Goal: Task Accomplishment & Management: Manage account settings

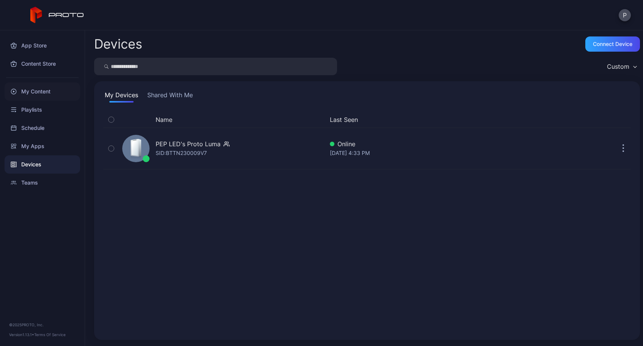
click at [39, 92] on div "My Content" at bounding box center [43, 91] width 76 height 18
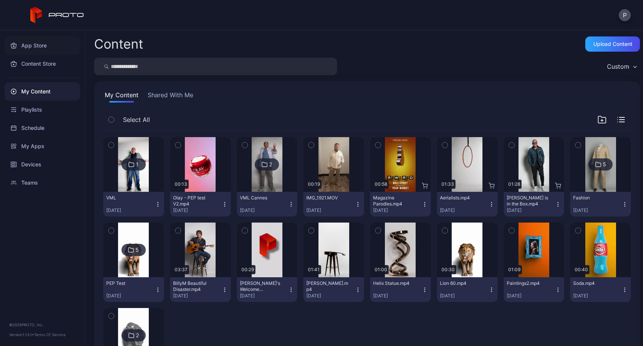
click at [34, 47] on div "App Store" at bounding box center [43, 45] width 76 height 18
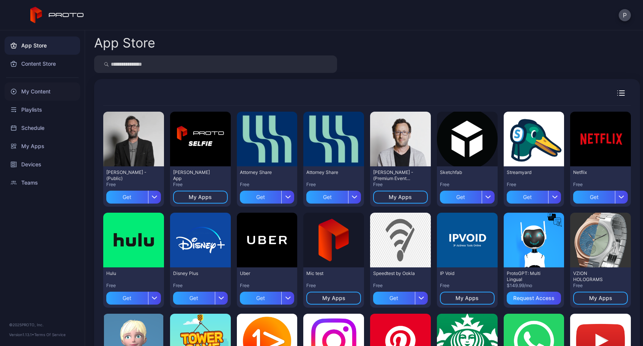
click at [36, 90] on div "My Content" at bounding box center [43, 91] width 76 height 18
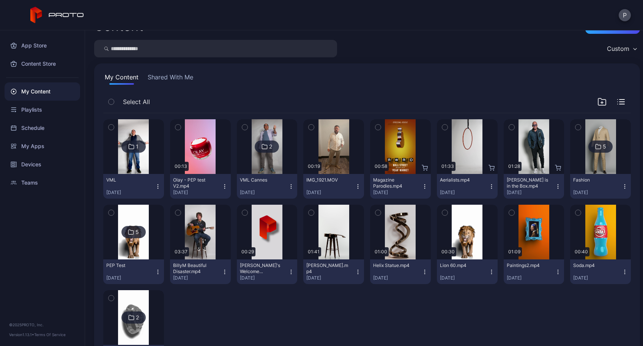
scroll to position [17, 0]
click at [602, 104] on icon "button" at bounding box center [602, 103] width 0 height 2
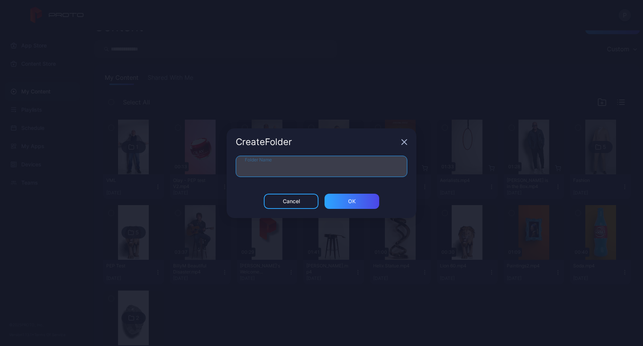
click at [290, 162] on input "Folder Name" at bounding box center [322, 166] width 172 height 21
type input "*******"
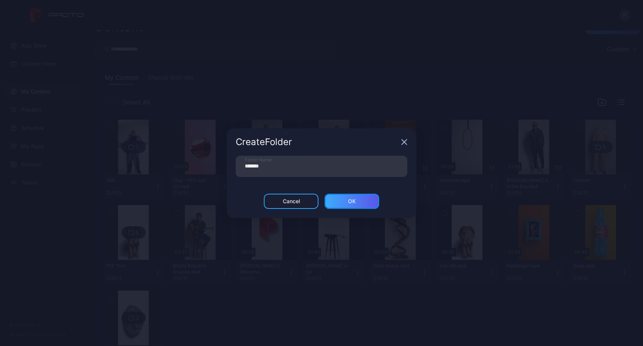
click at [356, 203] on div "ОК" at bounding box center [352, 201] width 55 height 15
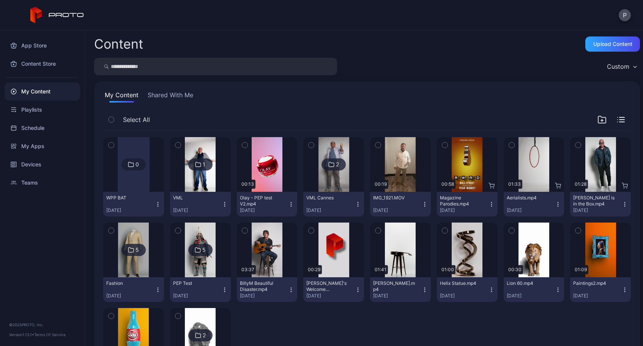
click at [200, 178] on img at bounding box center [200, 164] width 31 height 55
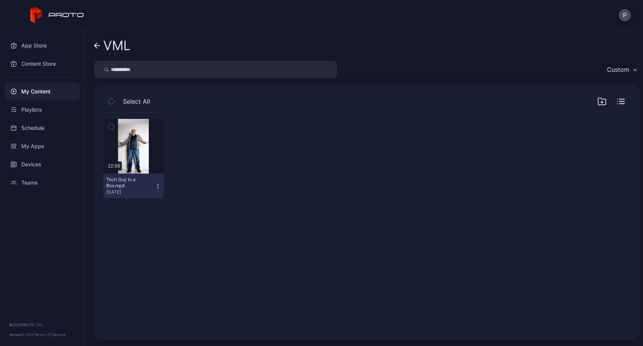
click at [111, 127] on icon "button" at bounding box center [111, 127] width 5 height 8
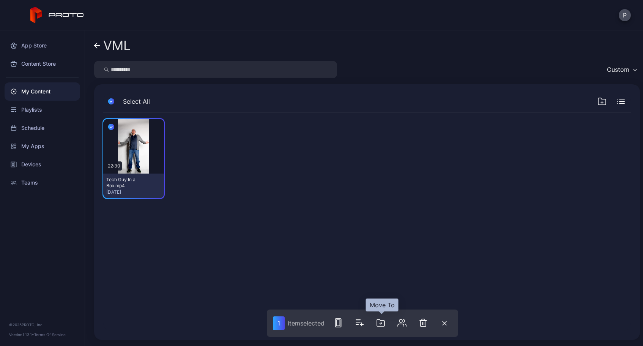
click at [383, 325] on icon "button" at bounding box center [380, 322] width 9 height 9
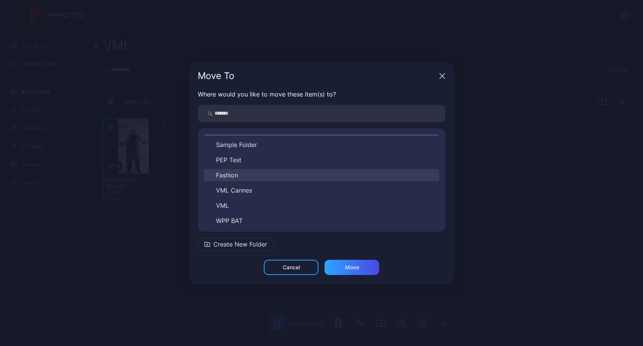
scroll to position [12, 0]
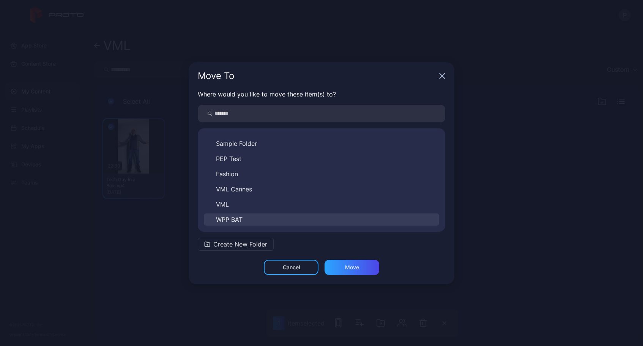
click at [247, 220] on button "WPP BAT" at bounding box center [321, 219] width 235 height 12
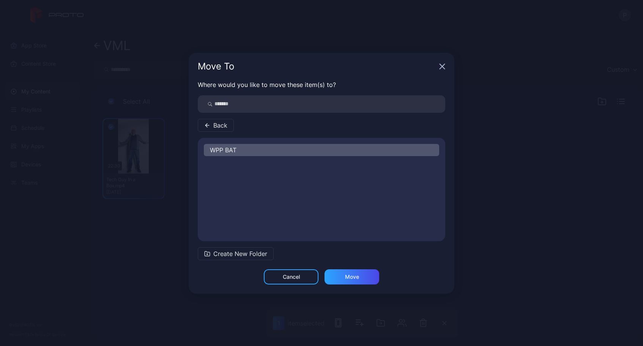
scroll to position [0, 0]
click at [353, 276] on div "Move" at bounding box center [352, 277] width 14 height 6
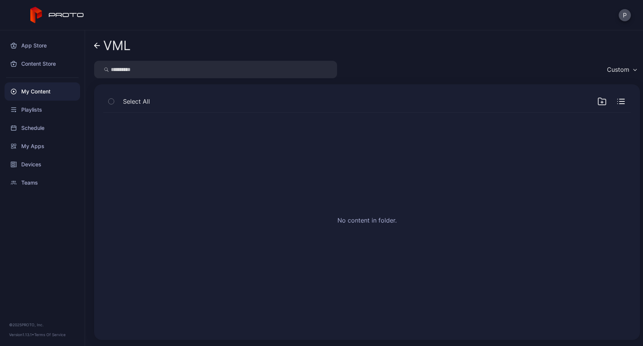
click at [95, 46] on icon at bounding box center [96, 45] width 3 height 5
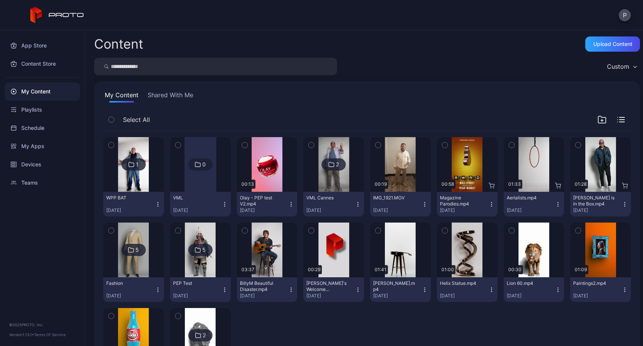
click at [222, 205] on icon "button" at bounding box center [225, 204] width 6 height 6
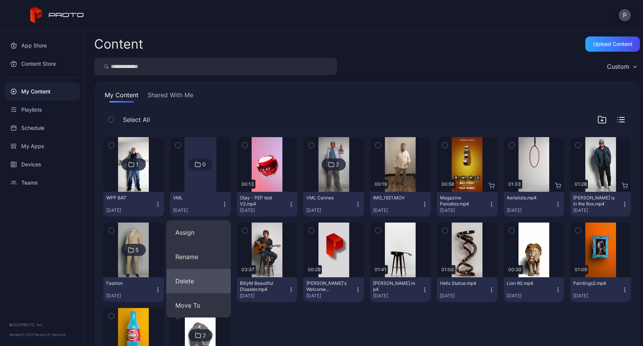
click at [187, 279] on button "Delete" at bounding box center [198, 281] width 65 height 24
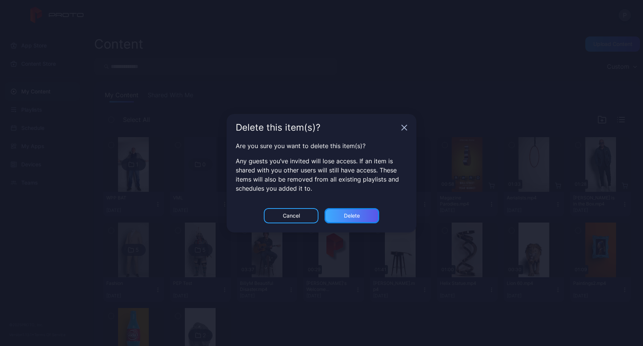
click at [348, 218] on div "Delete" at bounding box center [352, 216] width 16 height 6
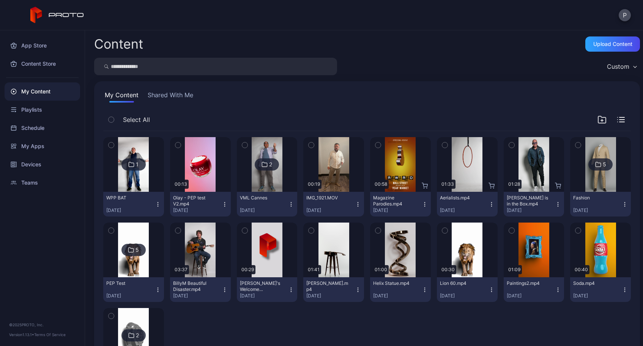
click at [139, 157] on img at bounding box center [133, 164] width 31 height 55
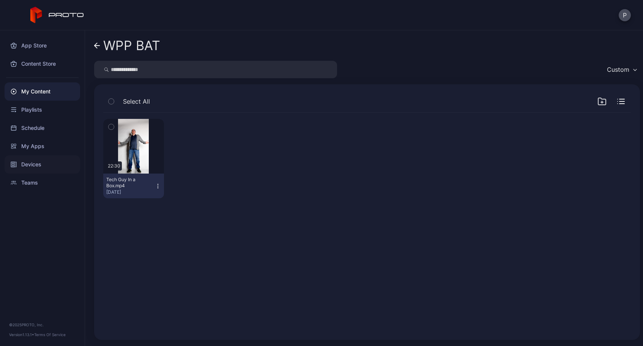
click at [26, 167] on div "Devices" at bounding box center [43, 164] width 76 height 18
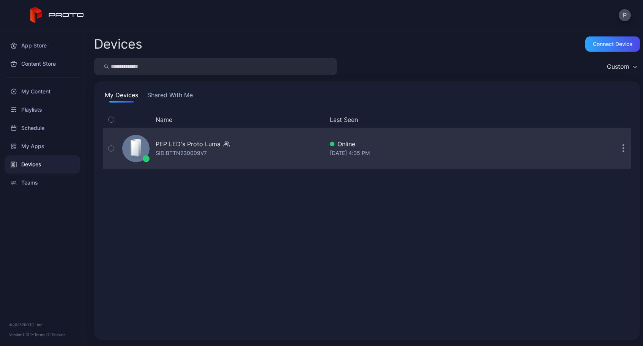
click at [181, 151] on div "SID: BTTN230009V7" at bounding box center [181, 152] width 51 height 9
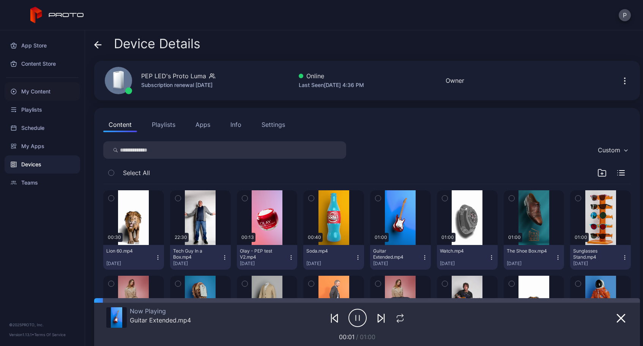
click at [41, 91] on div "My Content" at bounding box center [43, 91] width 76 height 18
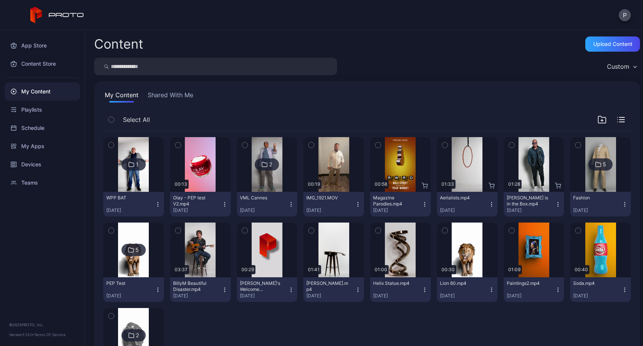
click at [112, 145] on icon "button" at bounding box center [111, 145] width 2 height 1
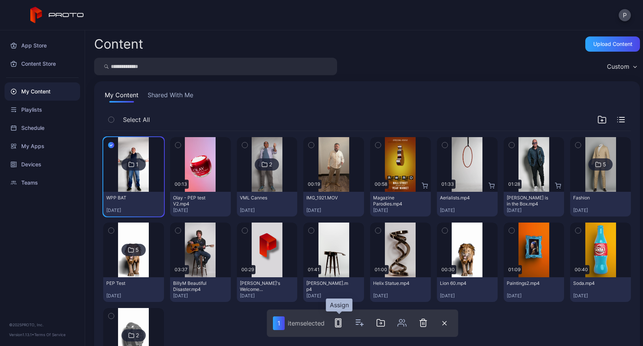
click at [342, 323] on icon "button" at bounding box center [338, 322] width 9 height 9
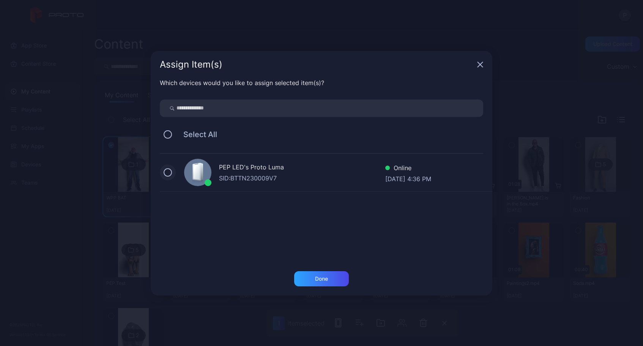
click at [167, 171] on button at bounding box center [168, 172] width 8 height 8
click at [325, 279] on div "Done" at bounding box center [321, 279] width 13 height 6
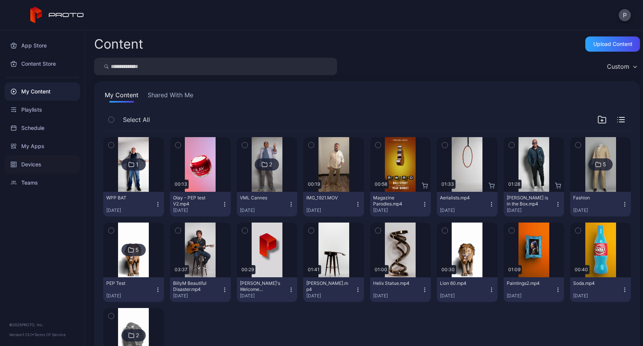
click at [39, 164] on div "Devices" at bounding box center [43, 164] width 76 height 18
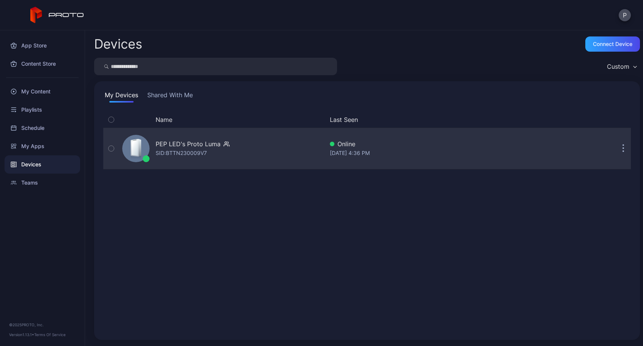
click at [189, 147] on div "PEP LED's Proto Luma" at bounding box center [188, 143] width 65 height 9
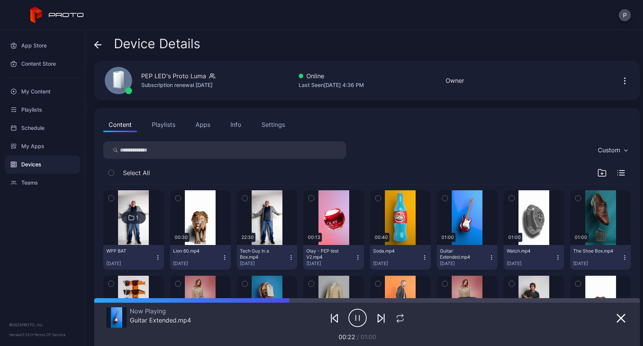
click at [142, 234] on img at bounding box center [133, 217] width 31 height 55
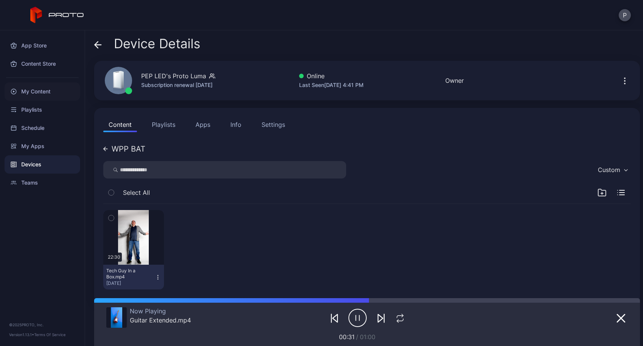
click at [44, 90] on div "My Content" at bounding box center [43, 91] width 76 height 18
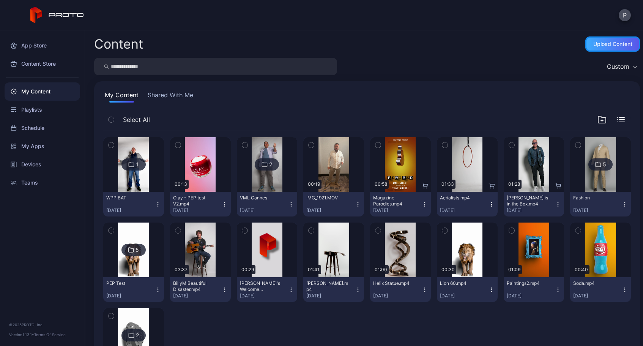
click at [602, 46] on div "Upload Content" at bounding box center [612, 44] width 39 height 6
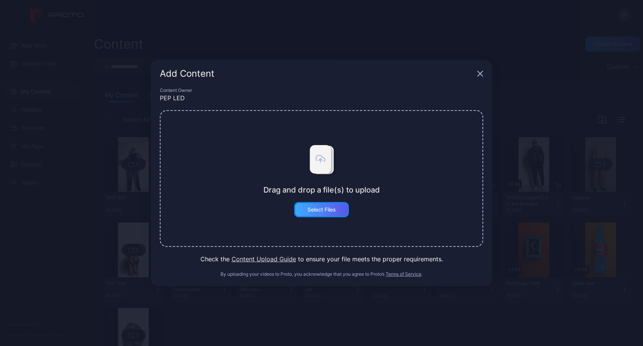
click at [323, 213] on div "Select Files" at bounding box center [321, 209] width 55 height 15
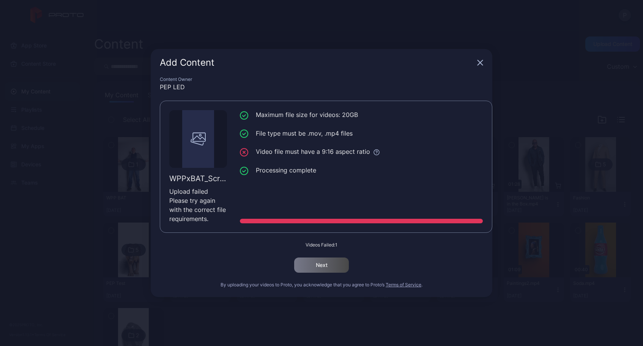
click at [479, 64] on icon "button" at bounding box center [480, 63] width 6 height 6
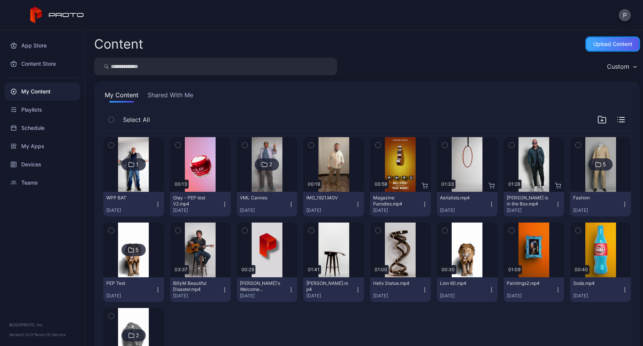
click at [599, 46] on div "Upload Content" at bounding box center [612, 44] width 39 height 6
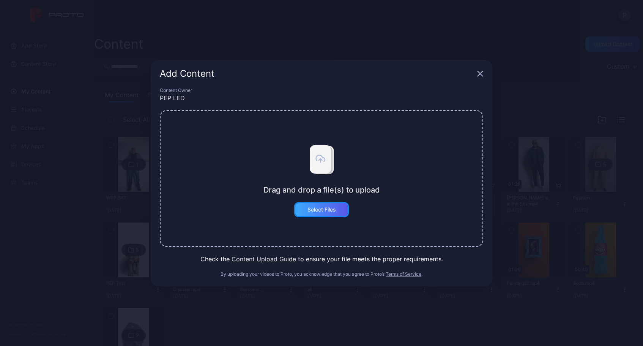
click at [330, 210] on div "Select Files" at bounding box center [321, 210] width 28 height 6
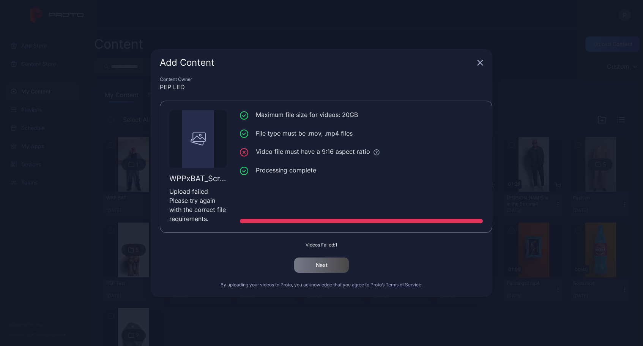
click at [481, 66] on div "Add Content" at bounding box center [322, 62] width 342 height 27
click at [480, 62] on icon "button" at bounding box center [480, 63] width 6 height 6
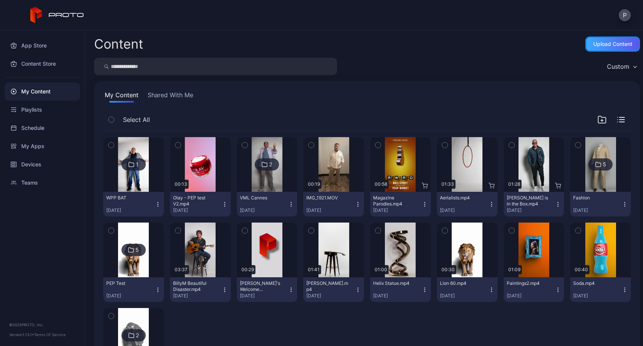
click at [603, 43] on div "Upload Content" at bounding box center [612, 44] width 39 height 6
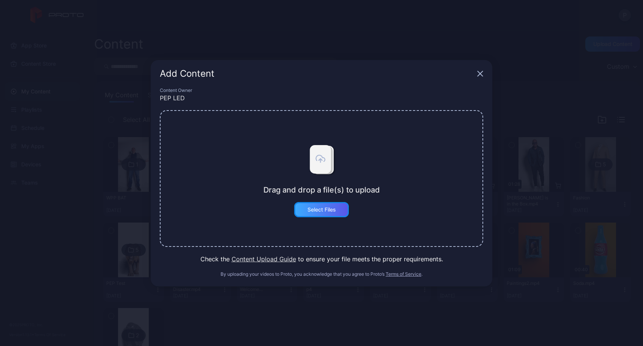
click at [325, 207] on div "Select Files" at bounding box center [321, 210] width 28 height 6
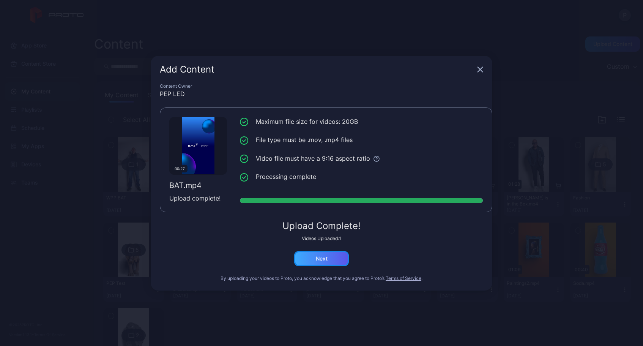
click at [329, 261] on div "Next" at bounding box center [321, 258] width 55 height 15
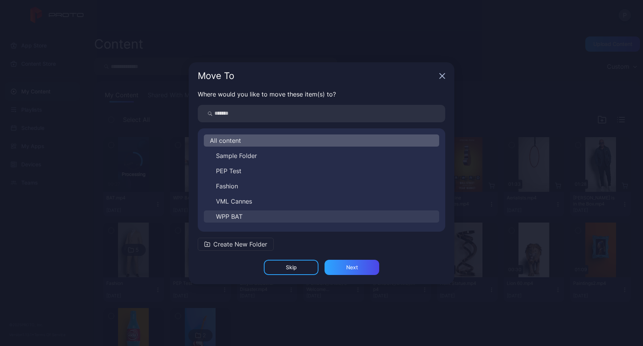
click at [243, 219] on button "WPP BAT" at bounding box center [321, 216] width 235 height 12
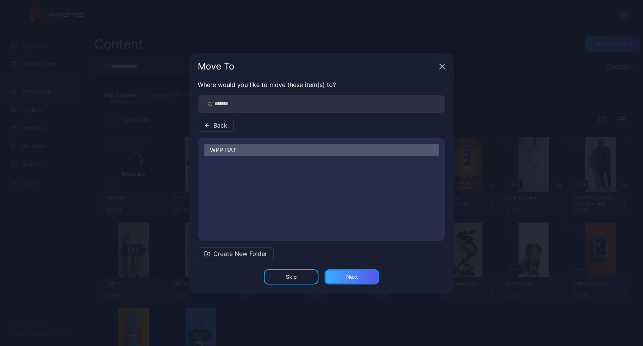
click at [349, 276] on div "Next" at bounding box center [352, 277] width 12 height 6
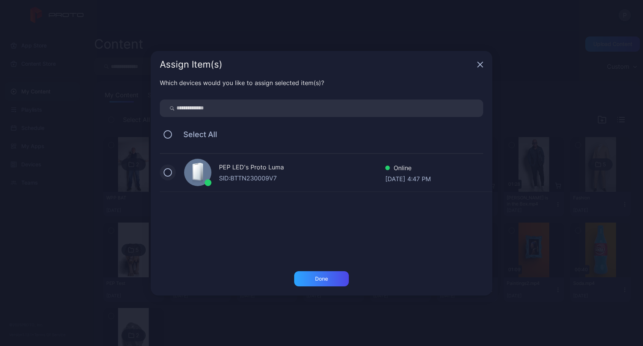
click at [169, 173] on button at bounding box center [168, 172] width 8 height 8
click at [315, 276] on div "Done" at bounding box center [321, 279] width 13 height 6
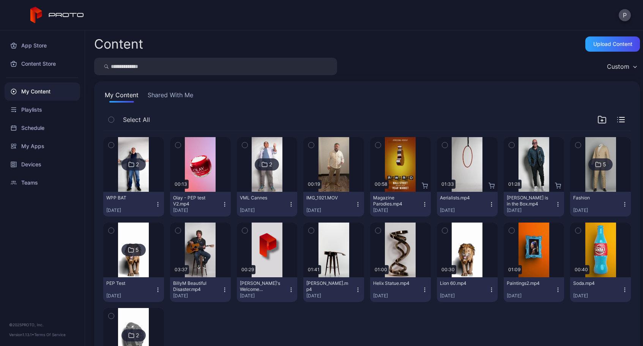
click at [124, 175] on img at bounding box center [133, 164] width 31 height 55
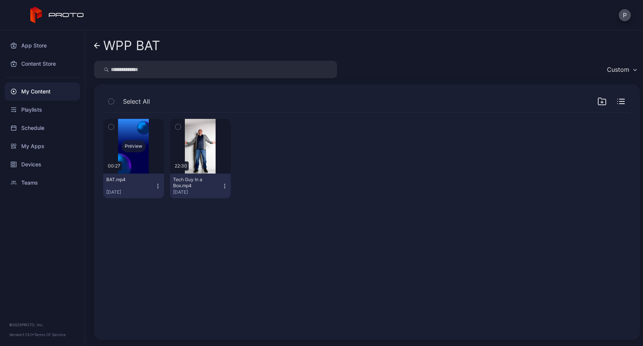
click at [135, 163] on div "Preview" at bounding box center [133, 146] width 61 height 55
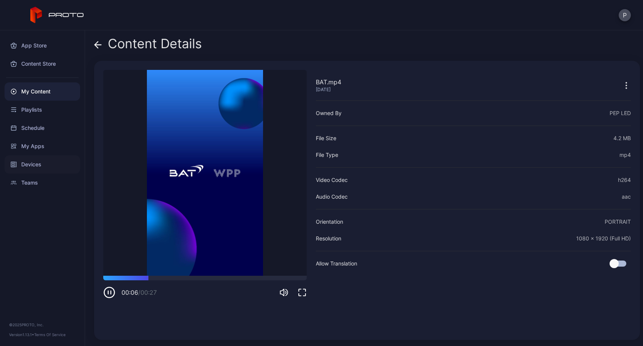
click at [22, 164] on div "Devices" at bounding box center [43, 164] width 76 height 18
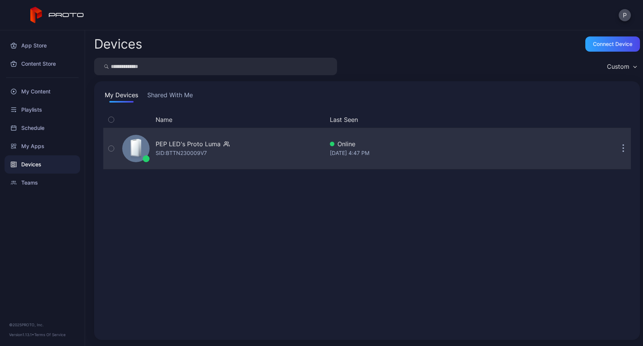
click at [195, 146] on div "PEP LED's Proto Luma" at bounding box center [188, 143] width 65 height 9
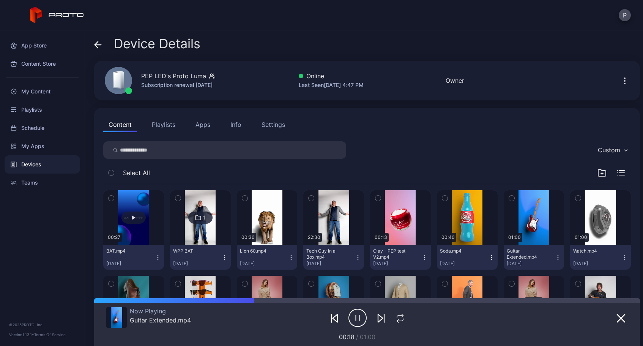
click at [139, 226] on button "button" at bounding box center [133, 217] width 61 height 55
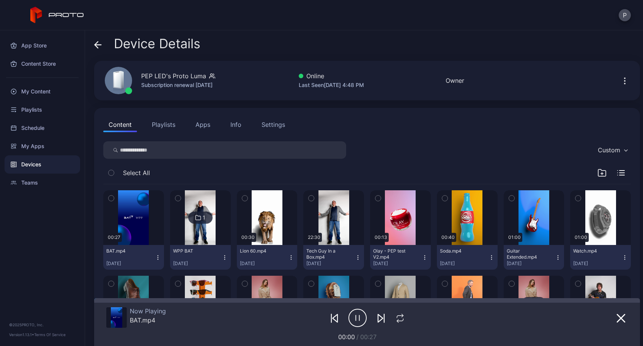
click at [205, 222] on div "1" at bounding box center [200, 217] width 24 height 12
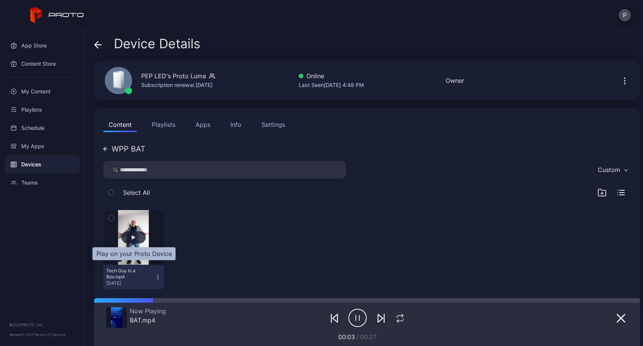
click at [134, 238] on div "button" at bounding box center [134, 237] width 4 height 5
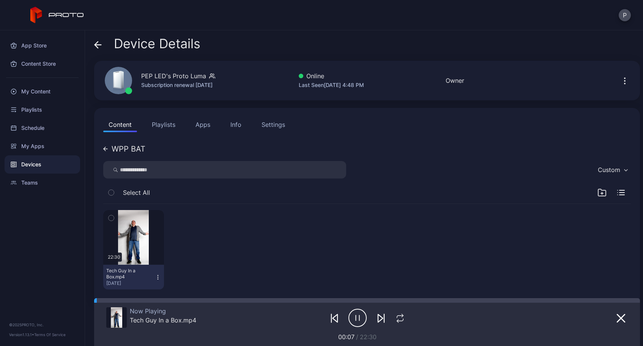
click at [102, 150] on div "Content Playlists Apps Info Settings WPP BAT Custom Select All 22:30 Tech Guy I…" at bounding box center [367, 206] width 546 height 197
click at [107, 152] on div "WPP BAT" at bounding box center [124, 149] width 42 height 8
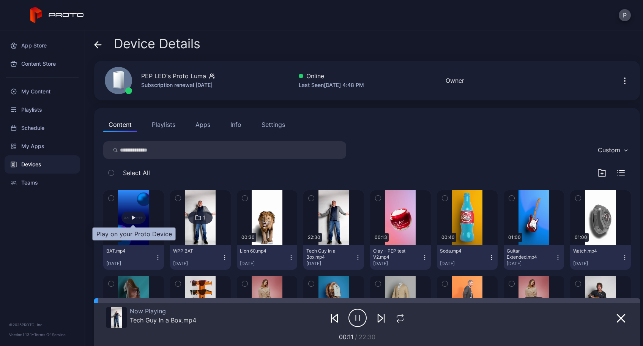
click at [132, 219] on div "button" at bounding box center [134, 217] width 4 height 5
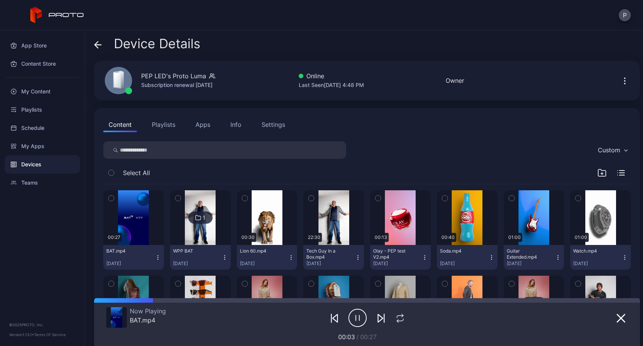
click at [202, 233] on img at bounding box center [200, 217] width 31 height 55
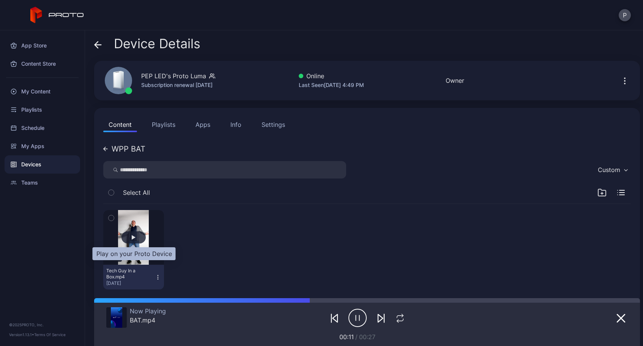
click at [133, 236] on div "button" at bounding box center [134, 237] width 4 height 5
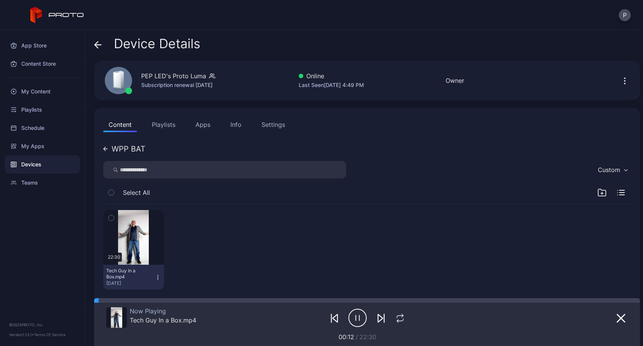
click at [117, 148] on div "WPP BAT" at bounding box center [129, 149] width 34 height 8
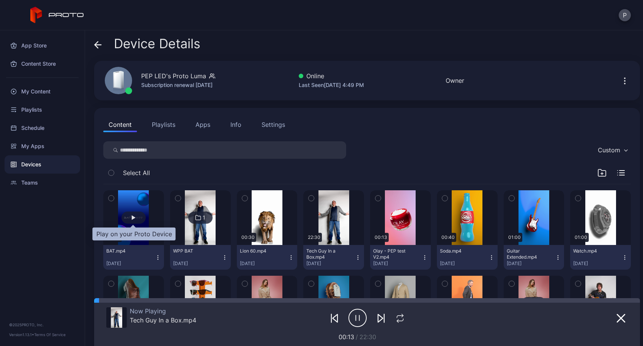
click at [130, 218] on div "button" at bounding box center [133, 217] width 24 height 12
